Goal: Transaction & Acquisition: Purchase product/service

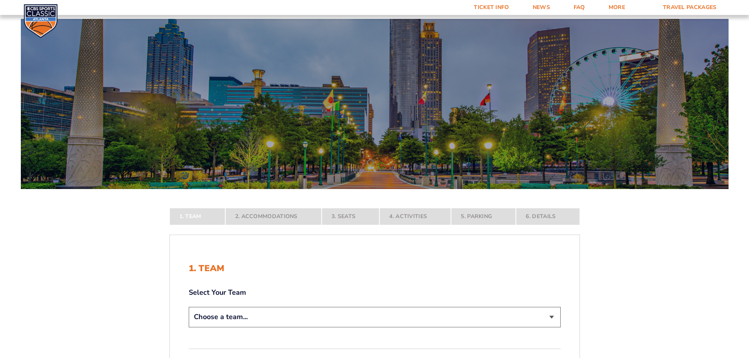
scroll to position [157, 0]
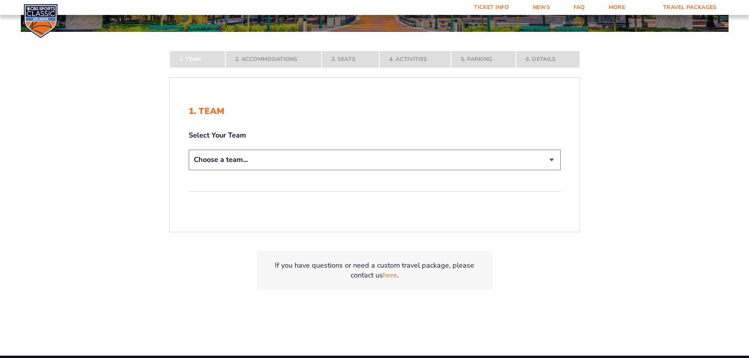
click at [552, 166] on select "Choose a team... Kentucky Wildcats Ohio State Buckeyes North Carolina Tar Heels…" at bounding box center [375, 160] width 372 height 20
select select "12956"
click at [189, 170] on select "Choose a team... Kentucky Wildcats Ohio State Buckeyes North Carolina Tar Heels…" at bounding box center [375, 160] width 372 height 20
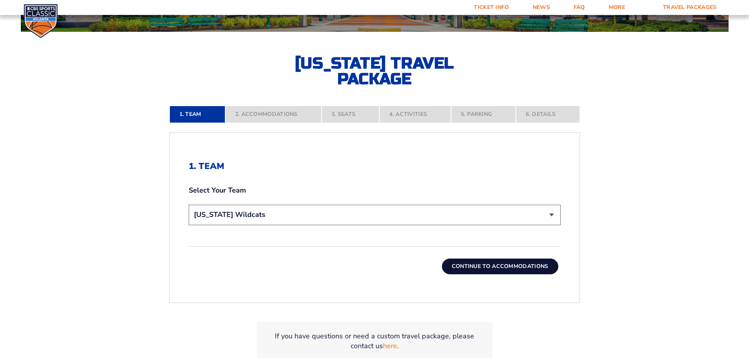
click at [499, 268] on button "Continue To Accommodations" at bounding box center [500, 267] width 116 height 16
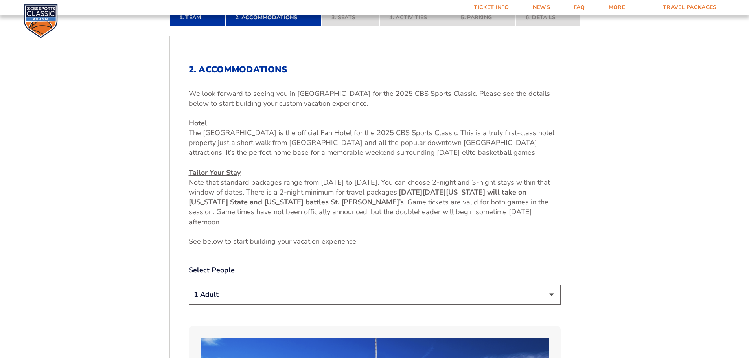
scroll to position [287, 0]
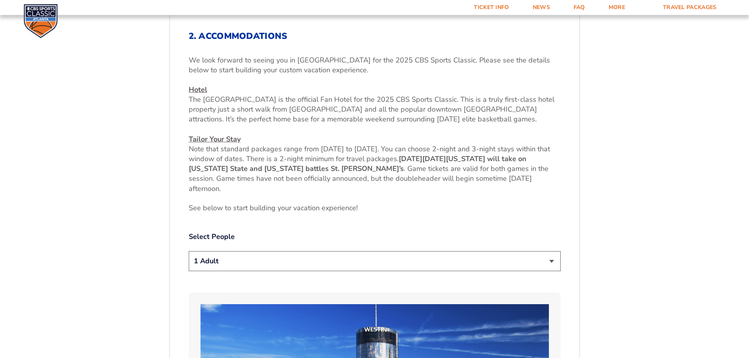
click at [553, 264] on select "1 Adult 2 Adults 3 Adults 4 Adults 2 Adults + 1 Child 2 Adults + 2 Children 2 A…" at bounding box center [375, 261] width 372 height 20
select select "2 Adults"
click at [189, 251] on select "1 Adult 2 Adults 3 Adults 4 Adults 2 Adults + 1 Child 2 Adults + 2 Children 2 A…" at bounding box center [375, 261] width 372 height 20
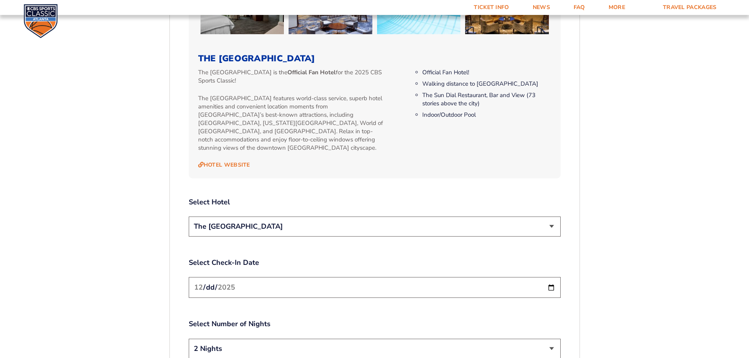
scroll to position [838, 0]
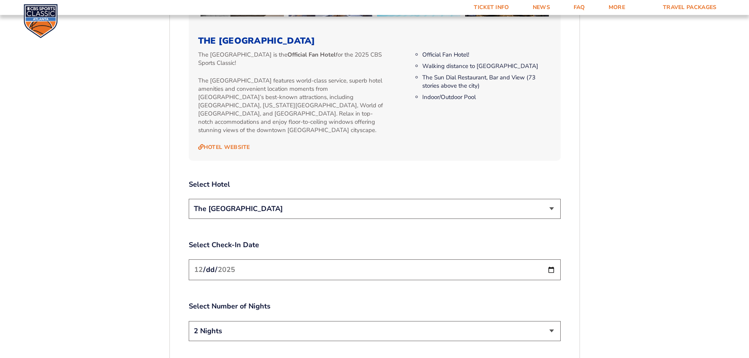
click at [558, 203] on select "The [GEOGRAPHIC_DATA]" at bounding box center [375, 209] width 372 height 20
click at [189, 199] on select "The [GEOGRAPHIC_DATA]" at bounding box center [375, 209] width 372 height 20
click at [408, 263] on input "2025-12-19" at bounding box center [375, 269] width 372 height 21
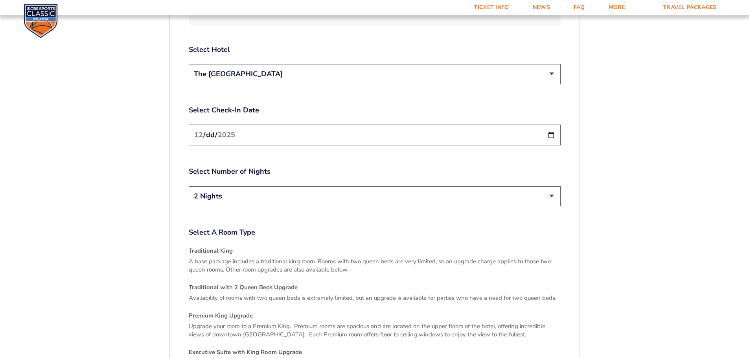
scroll to position [995, 0]
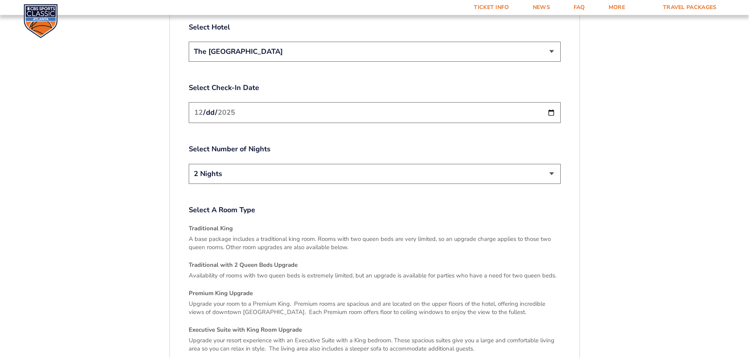
click at [555, 105] on input "2025-12-19" at bounding box center [375, 112] width 372 height 21
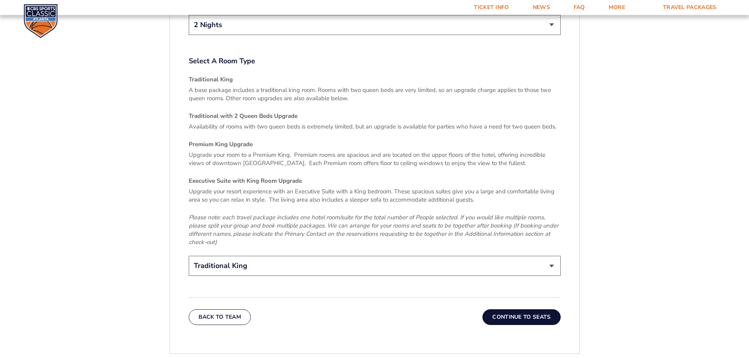
scroll to position [1152, 0]
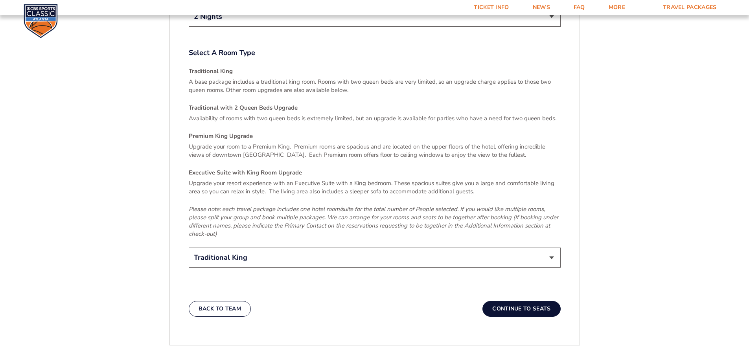
click at [529, 302] on button "Continue To Seats" at bounding box center [521, 309] width 78 height 16
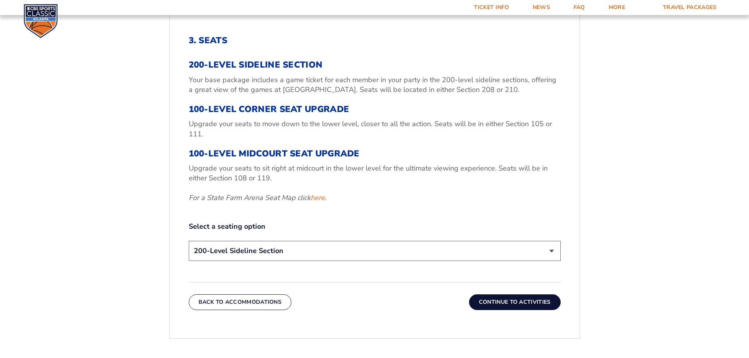
scroll to position [287, 0]
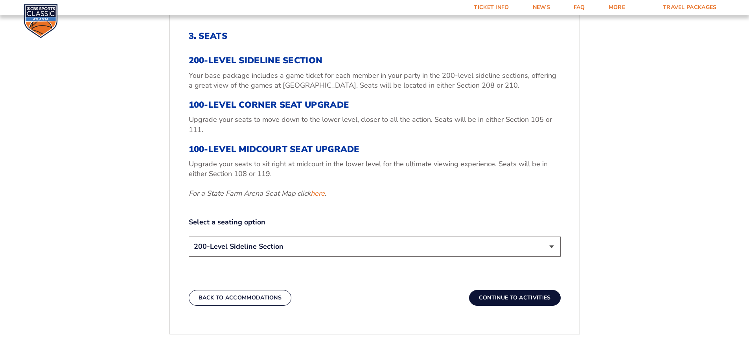
click at [309, 250] on select "200-Level Sideline Section 100-Level Corner Seat Upgrade (+$120 per person) 100…" at bounding box center [375, 247] width 372 height 20
select select "100-Level Corner Seat Upgrade"
click at [189, 237] on select "200-Level Sideline Section 100-Level Corner Seat Upgrade (+$120 per person) 100…" at bounding box center [375, 247] width 372 height 20
click at [526, 300] on button "Continue To Activities" at bounding box center [515, 298] width 92 height 16
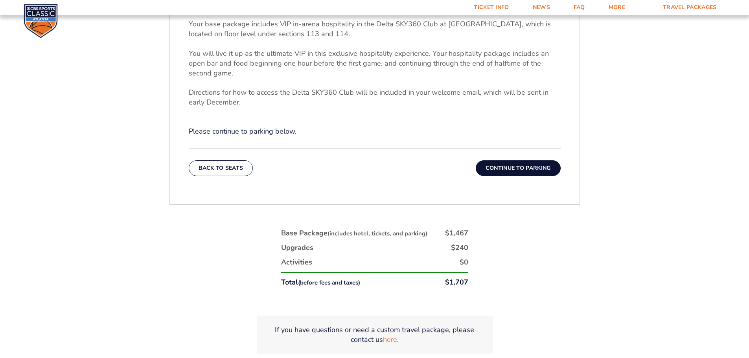
scroll to position [327, 0]
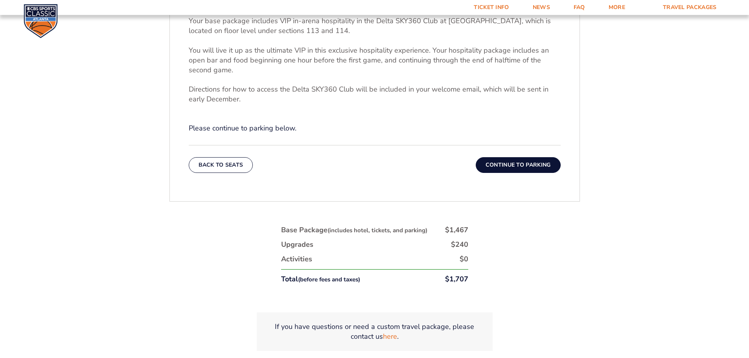
click at [524, 165] on button "Continue To Parking" at bounding box center [518, 165] width 85 height 16
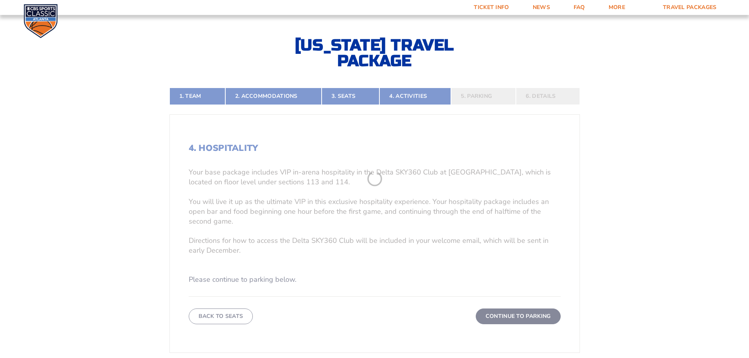
scroll to position [169, 0]
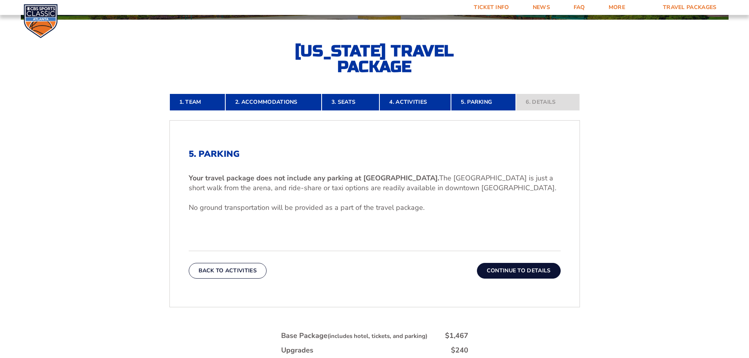
click at [501, 268] on button "Continue To Details" at bounding box center [519, 271] width 84 height 16
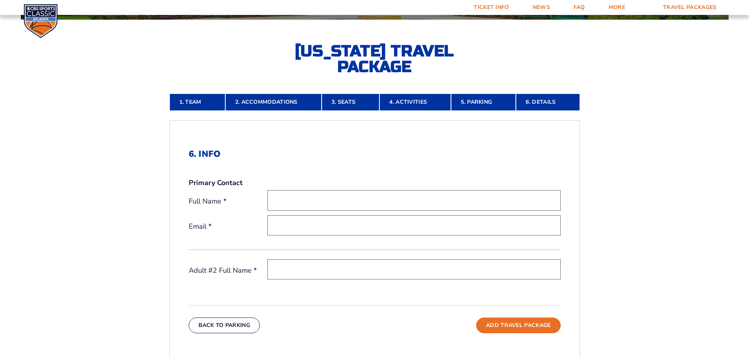
click at [312, 197] on input "text" at bounding box center [413, 200] width 293 height 20
type input "[PERSON_NAME]"
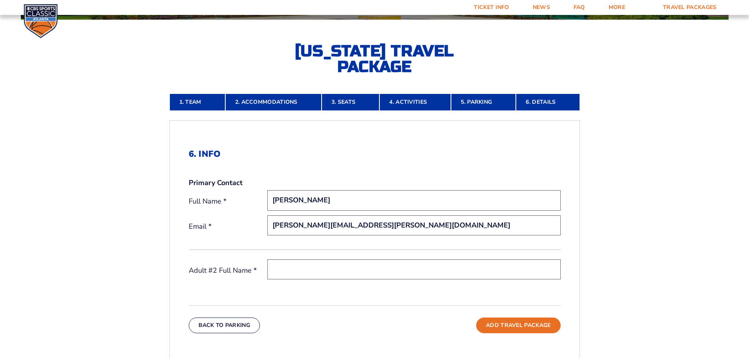
drag, startPoint x: 406, startPoint y: 225, endPoint x: 289, endPoint y: 226, distance: 117.1
click at [289, 225] on input "todd.montgomery@garrardcountyky.gov" at bounding box center [413, 225] width 293 height 20
type input "[EMAIL_ADDRESS][DOMAIN_NAME]"
click at [286, 274] on input "text" at bounding box center [413, 269] width 293 height 20
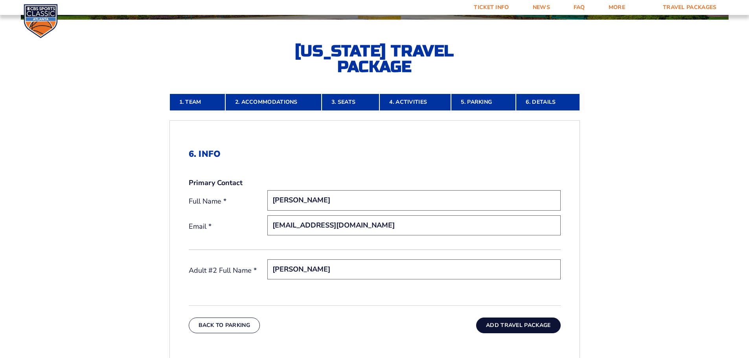
type input "[PERSON_NAME]"
click at [515, 325] on button "Add Travel Package" at bounding box center [518, 326] width 84 height 16
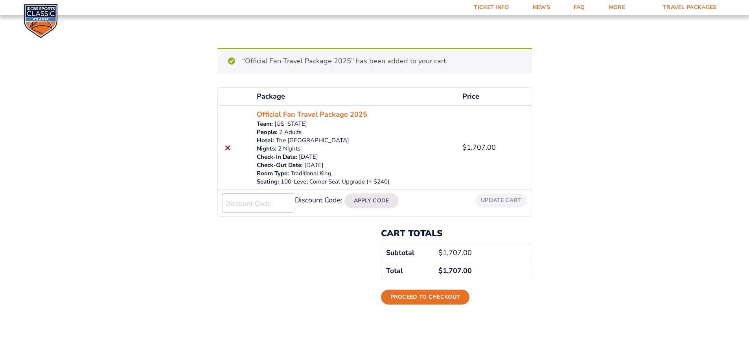
scroll to position [79, 0]
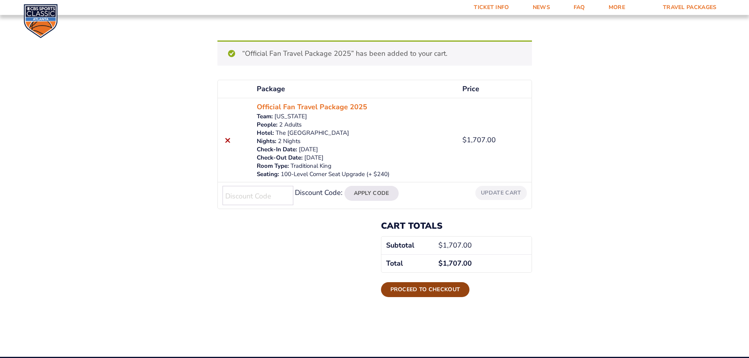
click at [448, 289] on link "Proceed to checkout" at bounding box center [425, 289] width 89 height 15
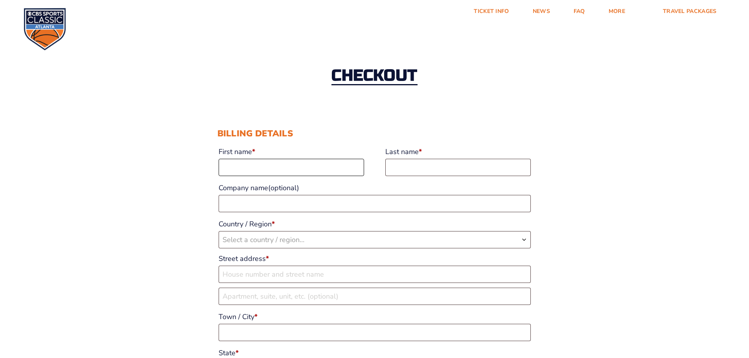
click at [253, 170] on input "First name *" at bounding box center [291, 167] width 145 height 17
type input "[PERSON_NAME]"
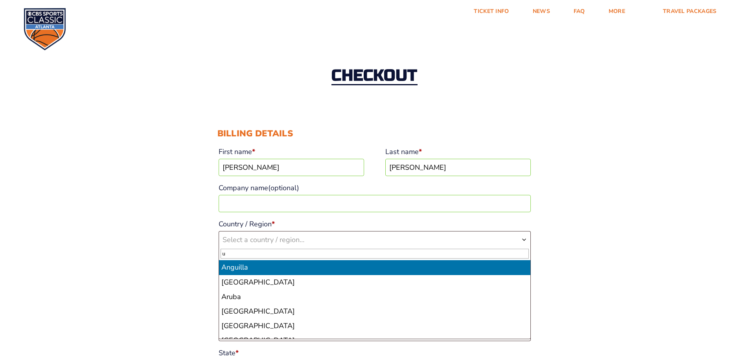
type input "u"
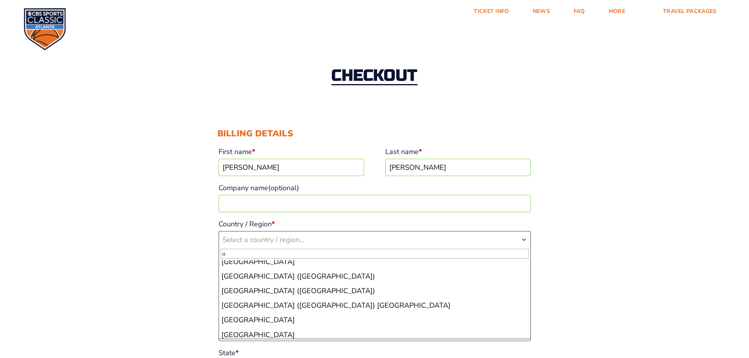
scroll to position [1042, 0]
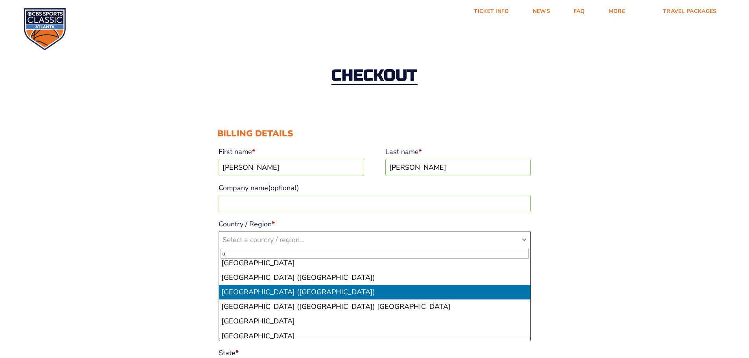
select select "US"
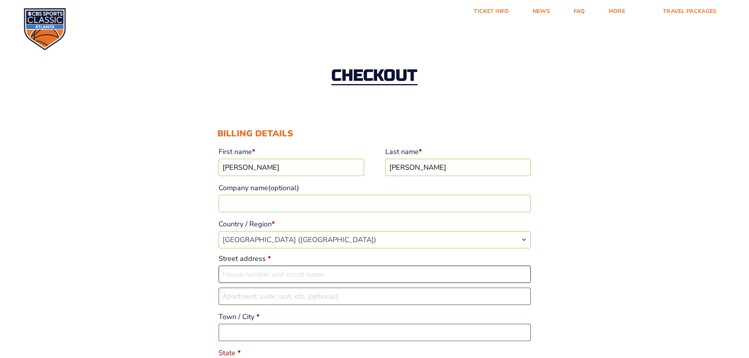
click at [247, 274] on input "Street address *" at bounding box center [375, 274] width 312 height 17
type input "[STREET_ADDRESS]"
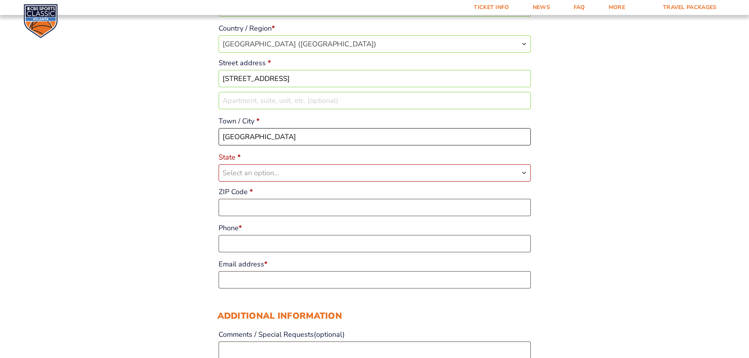
scroll to position [197, 0]
type input "Lancaster"
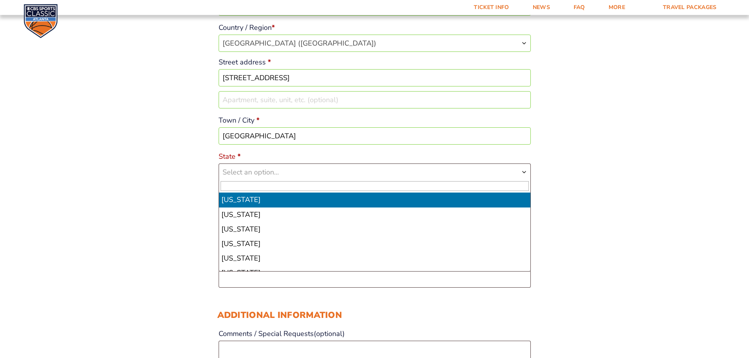
click at [273, 176] on span "Select an option…" at bounding box center [250, 171] width 56 height 9
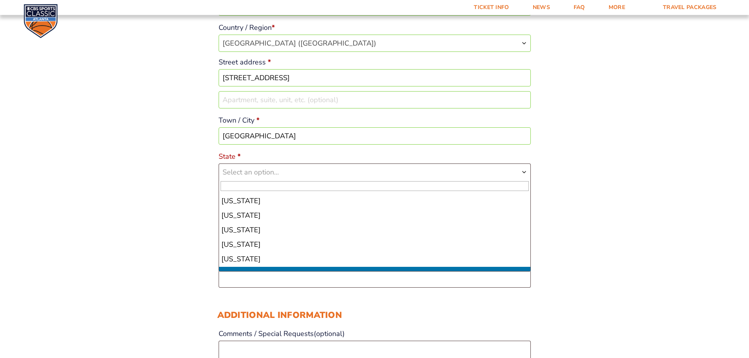
scroll to position [236, 0]
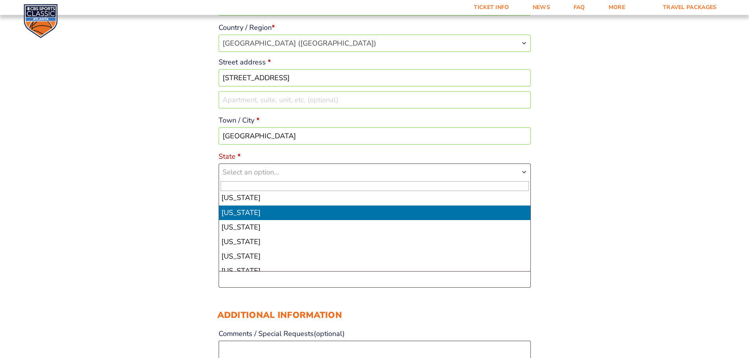
select select "KY"
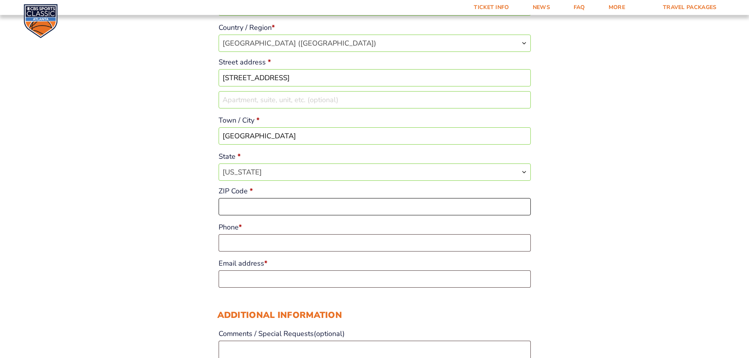
click at [252, 204] on input "ZIP Code *" at bounding box center [375, 206] width 312 height 17
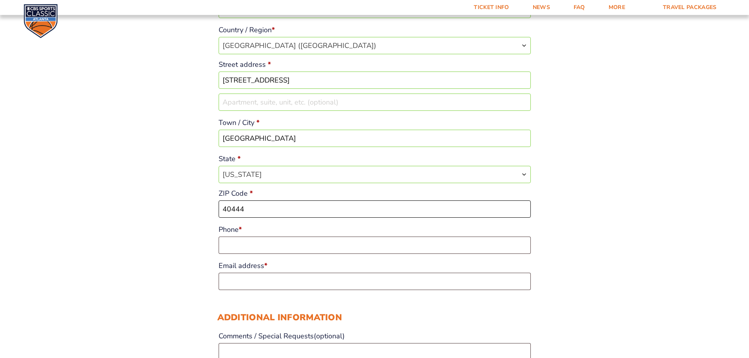
type input "40444"
click at [241, 249] on input "Phone *" at bounding box center [375, 245] width 312 height 17
type input "[PHONE_NUMBER]"
click at [252, 283] on input "Email address *" at bounding box center [375, 281] width 312 height 17
type input "[EMAIL_ADDRESS][DOMAIN_NAME]"
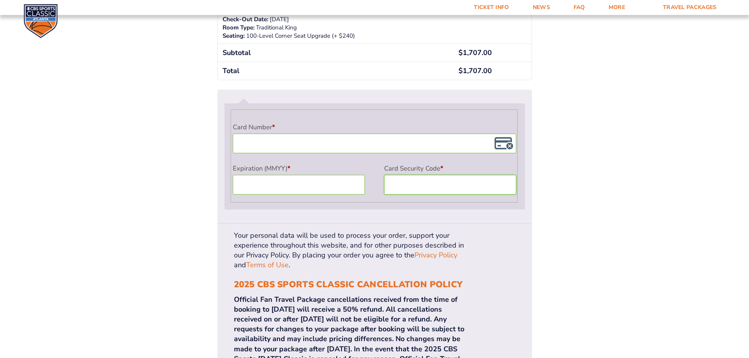
scroll to position [656, 0]
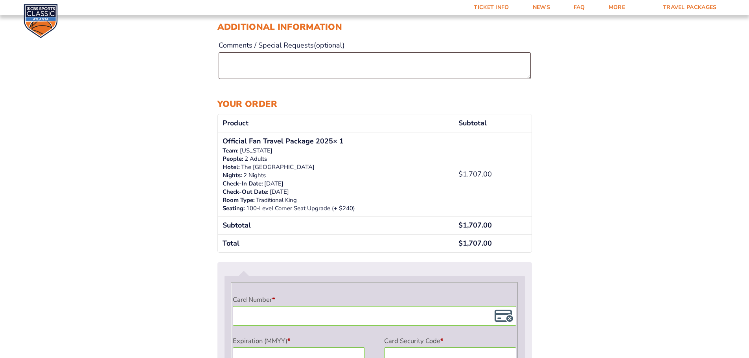
scroll to position [728, 0]
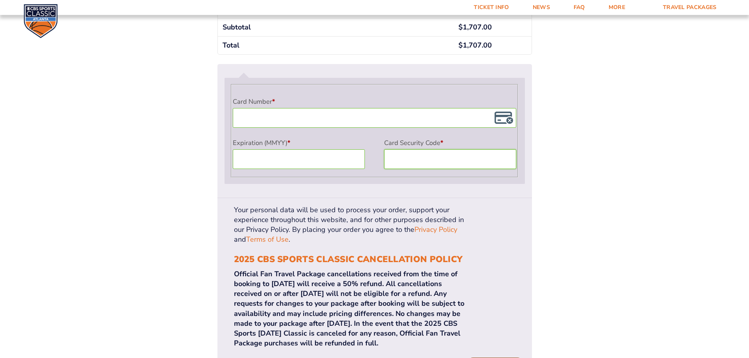
click at [509, 358] on button "Place order" at bounding box center [494, 365] width 59 height 15
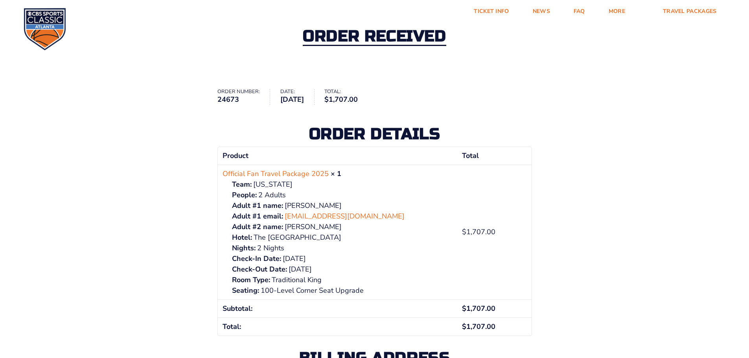
scroll to position [269, 0]
